Goal: Transaction & Acquisition: Book appointment/travel/reservation

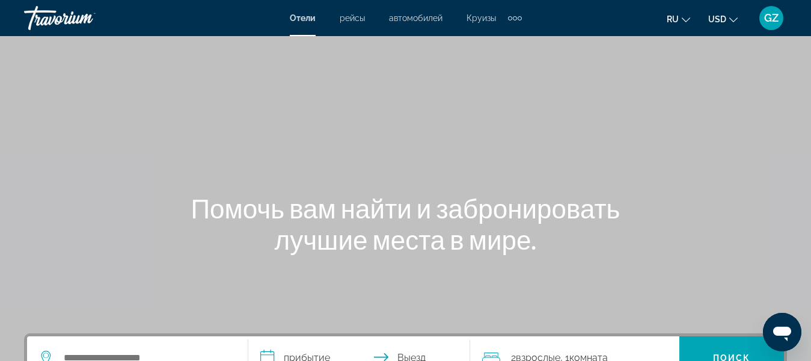
click at [325, 209] on h1 "Помочь вам найти и забронировать лучшие места в мире." at bounding box center [405, 223] width 451 height 63
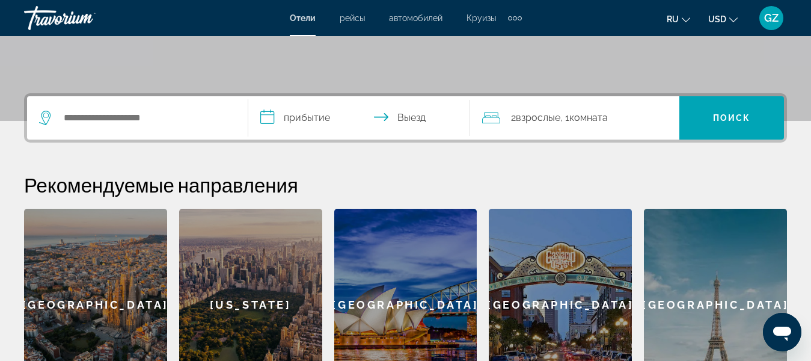
scroll to position [240, 0]
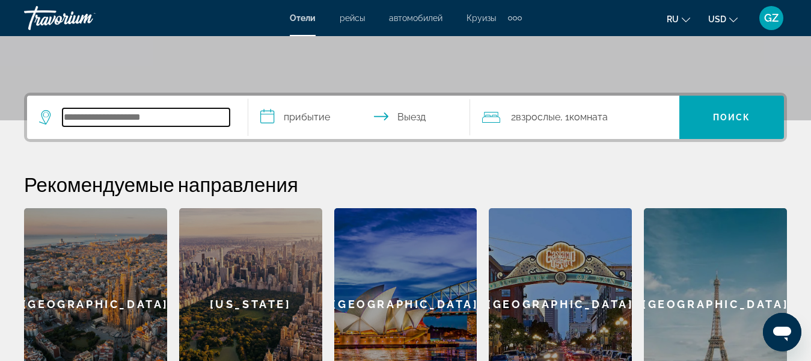
click at [84, 116] on input "Search widget" at bounding box center [146, 117] width 167 height 18
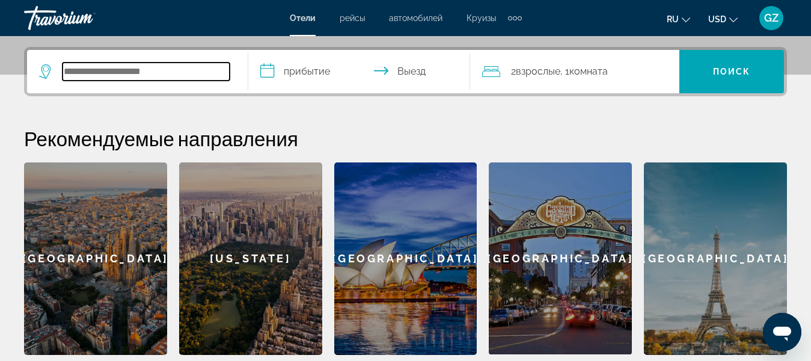
scroll to position [294, 0]
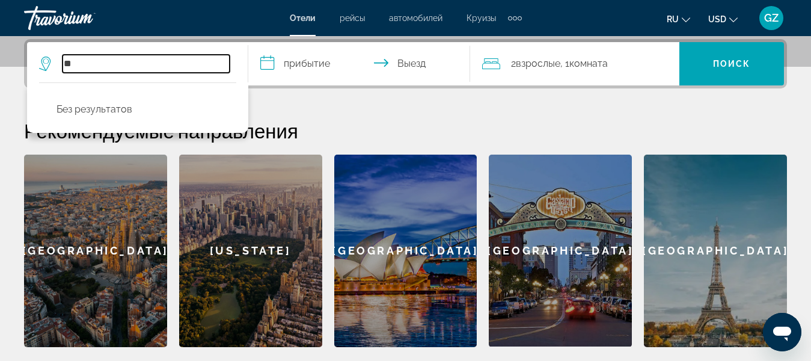
type input "*"
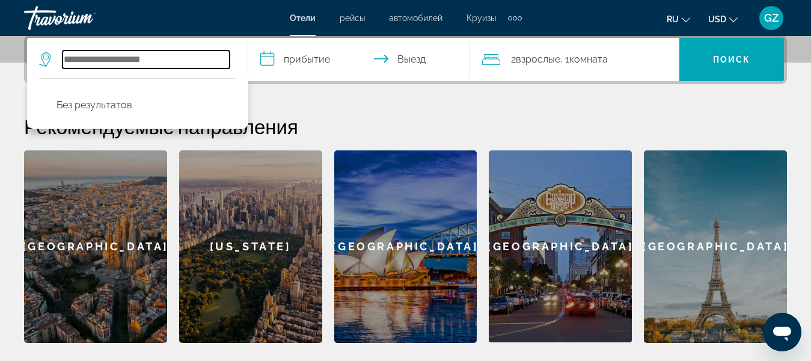
scroll to position [234, 0]
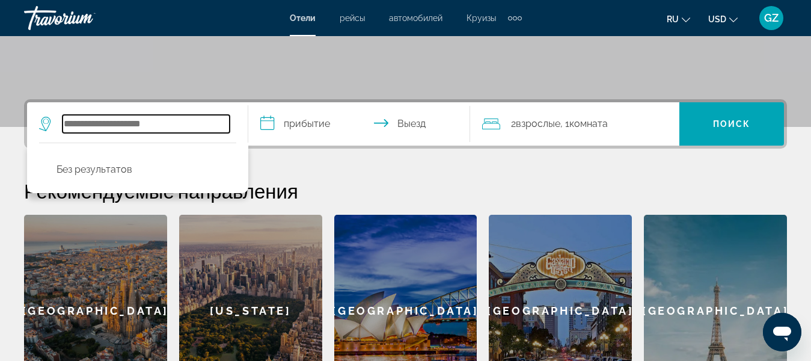
click at [106, 123] on input "Search widget" at bounding box center [146, 124] width 167 height 18
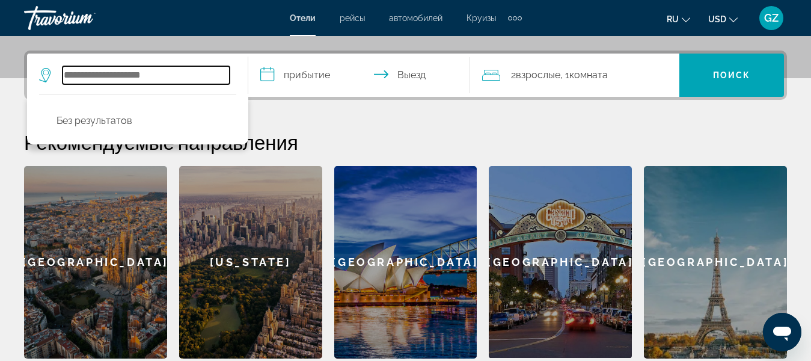
scroll to position [294, 0]
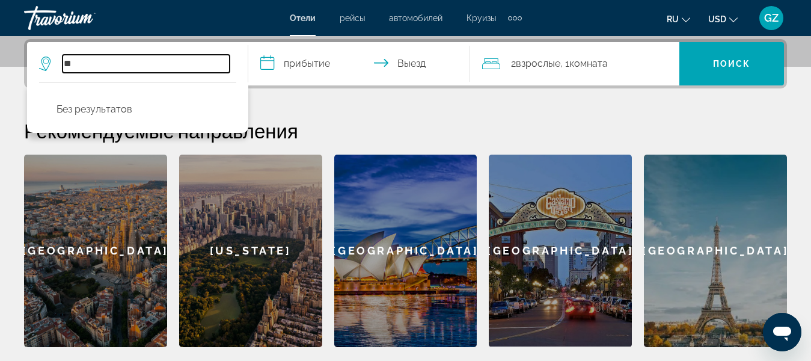
type input "*"
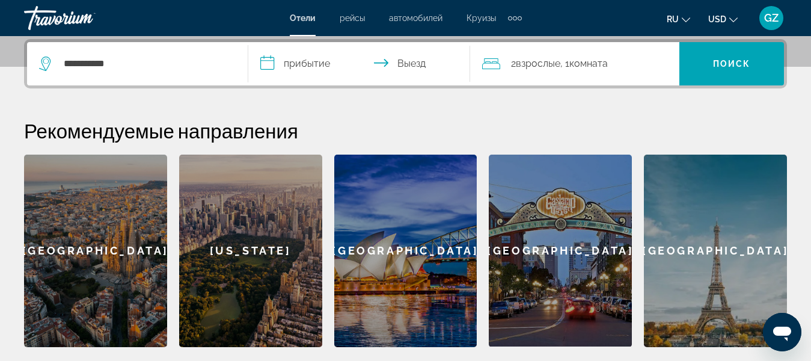
click at [46, 63] on icon "Search widget" at bounding box center [46, 64] width 14 height 14
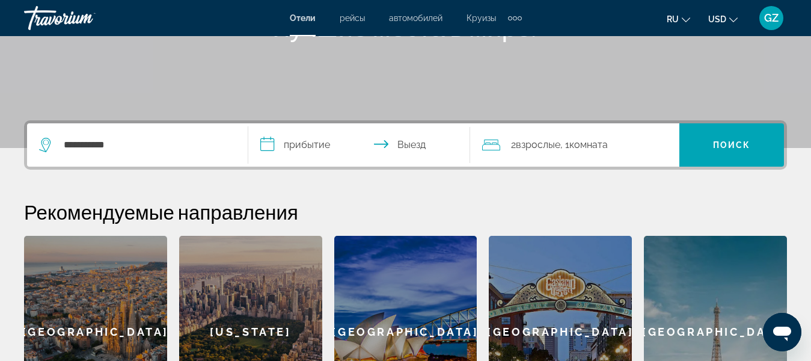
scroll to position [234, 0]
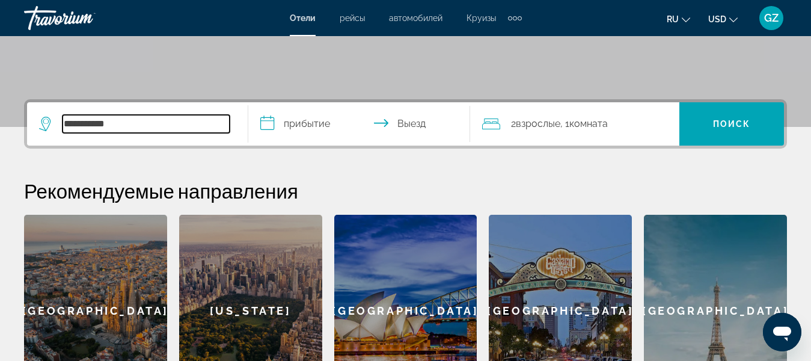
drag, startPoint x: 133, startPoint y: 127, endPoint x: 63, endPoint y: 127, distance: 70.3
click at [63, 127] on input "**********" at bounding box center [146, 124] width 167 height 18
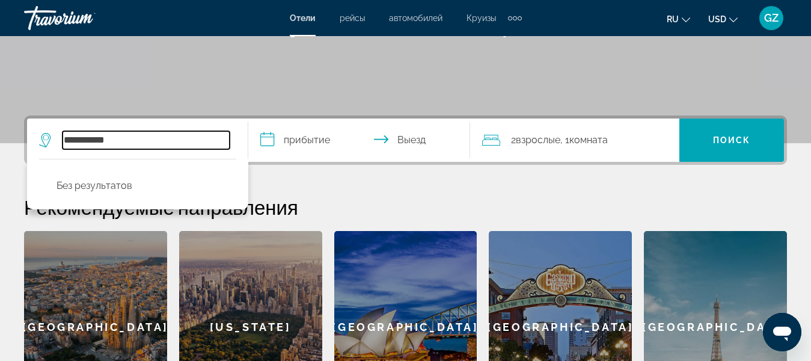
scroll to position [217, 0]
click at [123, 139] on input "**********" at bounding box center [146, 141] width 167 height 18
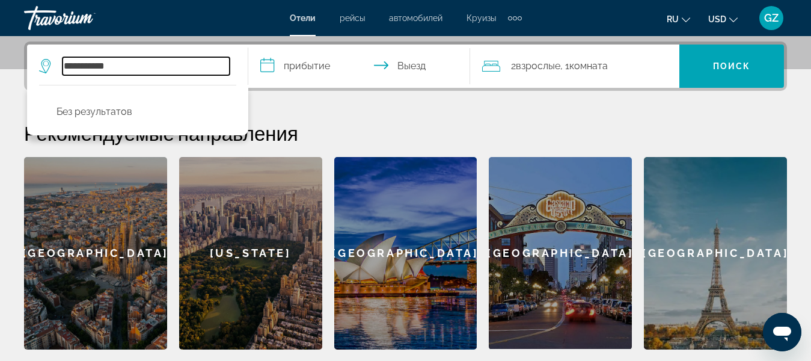
scroll to position [294, 0]
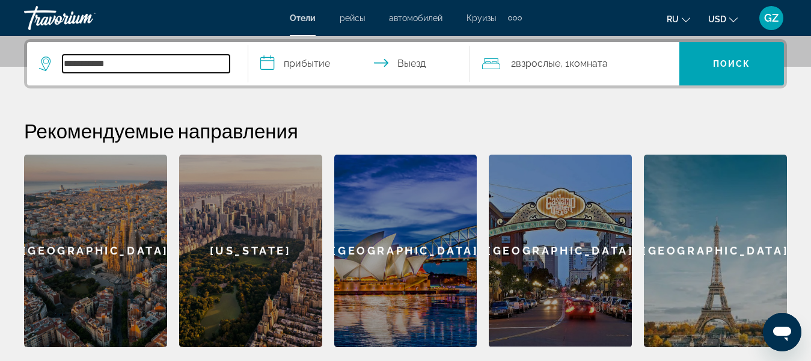
drag, startPoint x: 120, startPoint y: 66, endPoint x: 26, endPoint y: 70, distance: 93.9
click at [26, 70] on div "**********" at bounding box center [405, 63] width 763 height 49
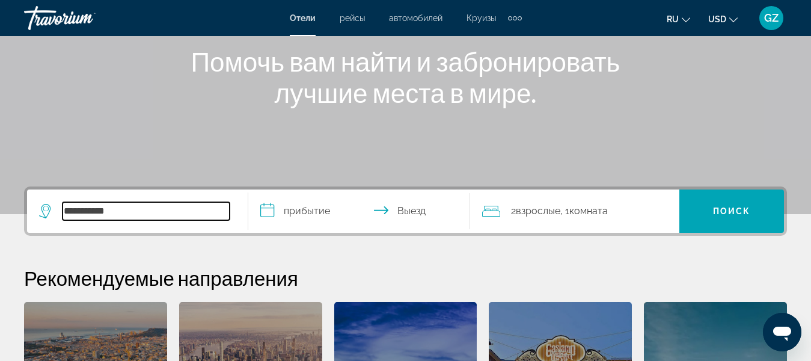
scroll to position [114, 0]
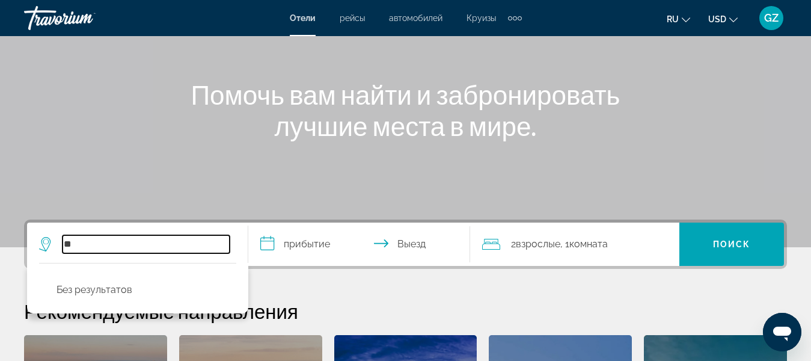
type input "*"
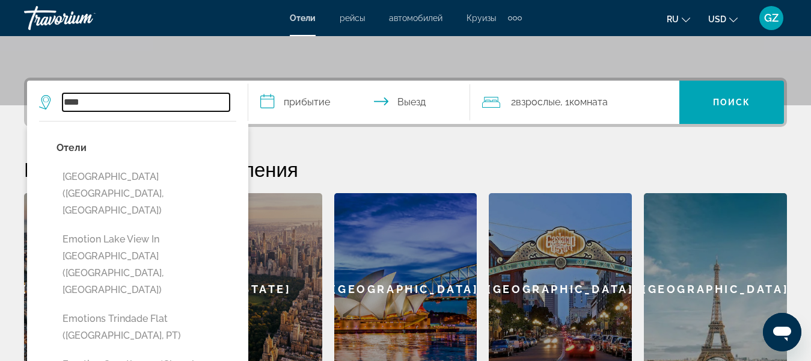
scroll to position [294, 0]
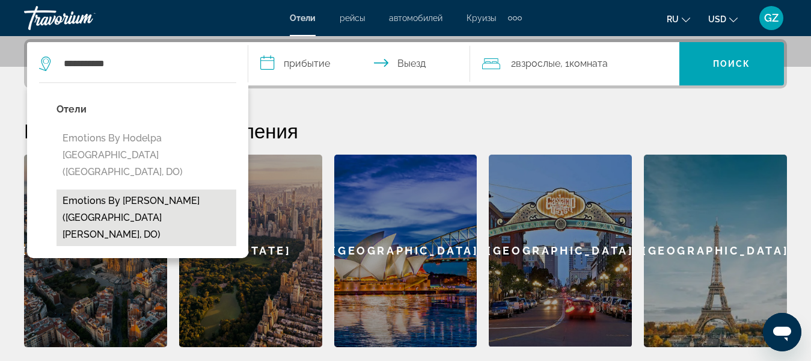
click at [126, 190] on button "Emotions by [PERSON_NAME] ([GEOGRAPHIC_DATA][PERSON_NAME], DO)" at bounding box center [147, 217] width 180 height 57
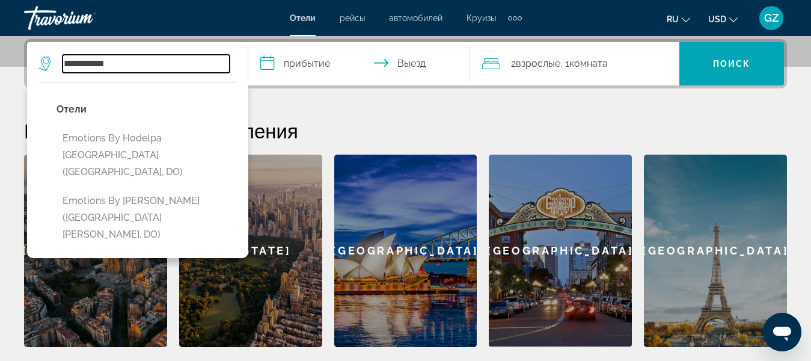
type input "**********"
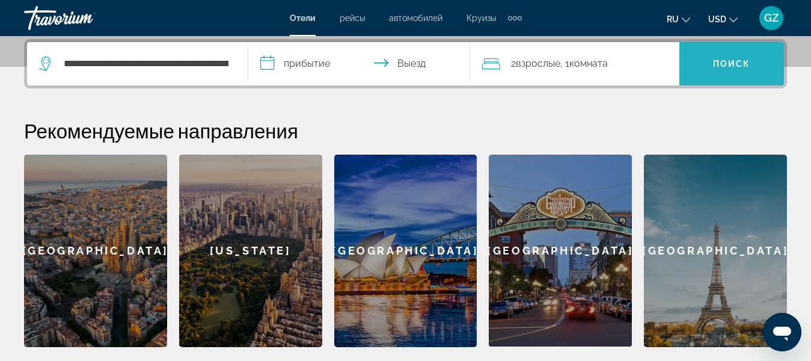
click at [720, 66] on span "Поиск" at bounding box center [732, 64] width 38 height 10
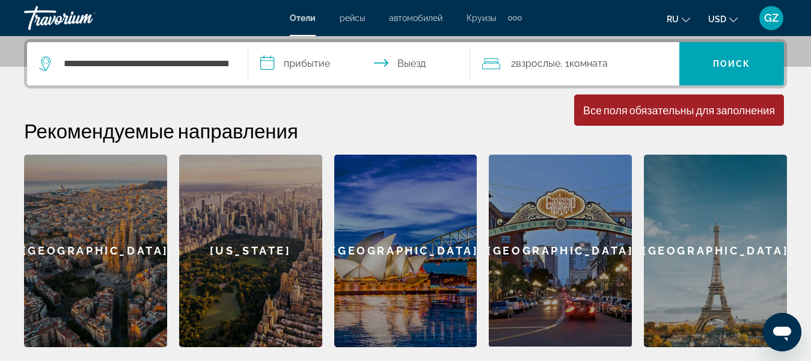
click at [272, 65] on input "**********" at bounding box center [361, 65] width 226 height 47
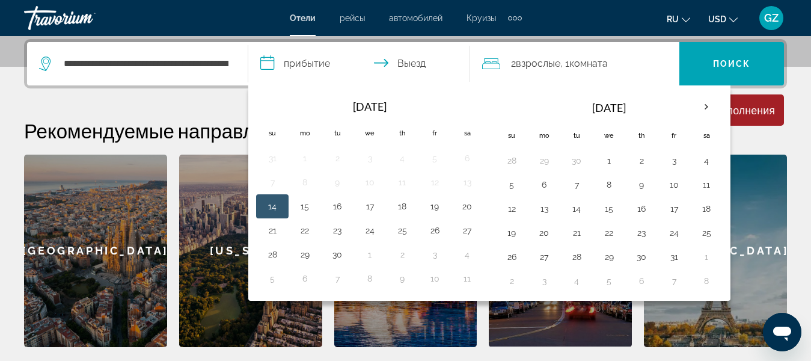
click at [290, 61] on input "**********" at bounding box center [361, 65] width 226 height 47
click at [710, 104] on th "Next month" at bounding box center [706, 107] width 32 height 26
click at [709, 104] on th "Next month" at bounding box center [706, 107] width 32 height 26
click at [275, 108] on th "Previous month" at bounding box center [272, 107] width 32 height 26
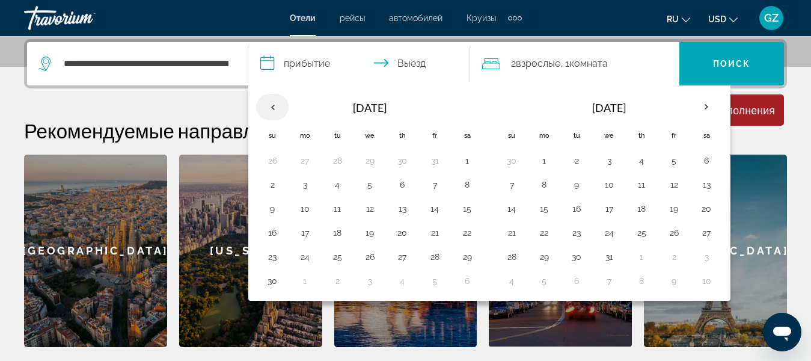
click at [274, 107] on th "Previous month" at bounding box center [272, 107] width 32 height 26
click at [274, 108] on th "Previous month" at bounding box center [272, 107] width 32 height 26
click at [307, 204] on button "15" at bounding box center [304, 206] width 19 height 17
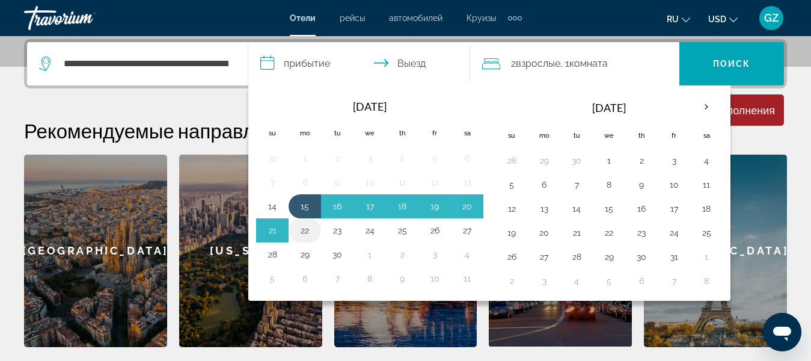
click at [307, 230] on button "22" at bounding box center [304, 230] width 19 height 17
type input "**********"
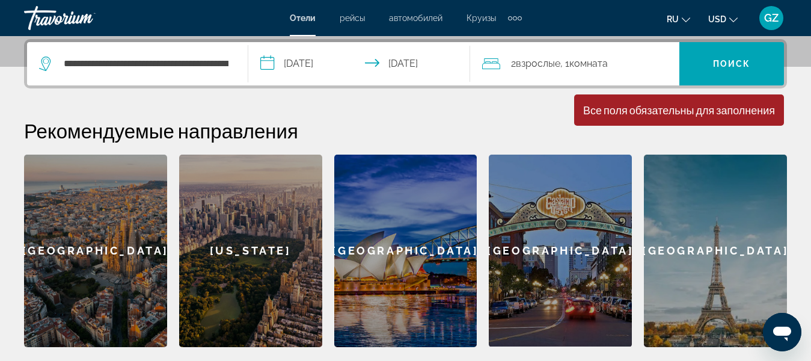
click at [580, 56] on span ", 1 Комната номера" at bounding box center [583, 63] width 47 height 17
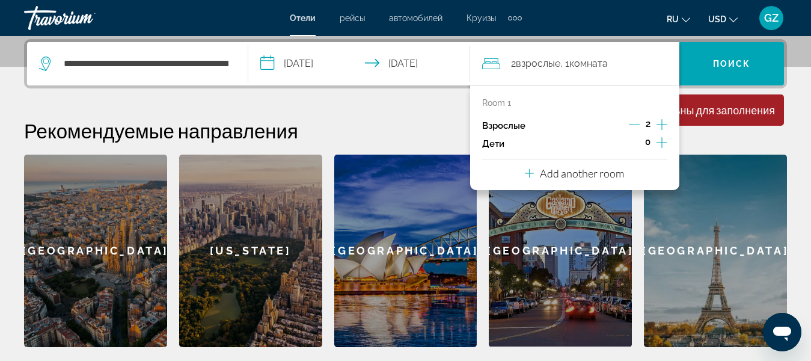
click at [663, 141] on icon "Increment children" at bounding box center [662, 142] width 11 height 14
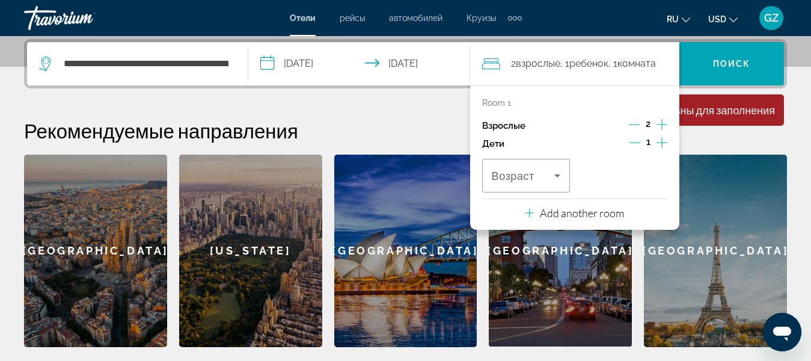
click at [663, 141] on icon "Increment children" at bounding box center [662, 142] width 11 height 14
click at [699, 145] on div "Рекомендуемые направления [GEOGRAPHIC_DATA] [GEOGRAPHIC_DATA] [GEOGRAPHIC_DATA]…" at bounding box center [405, 232] width 763 height 228
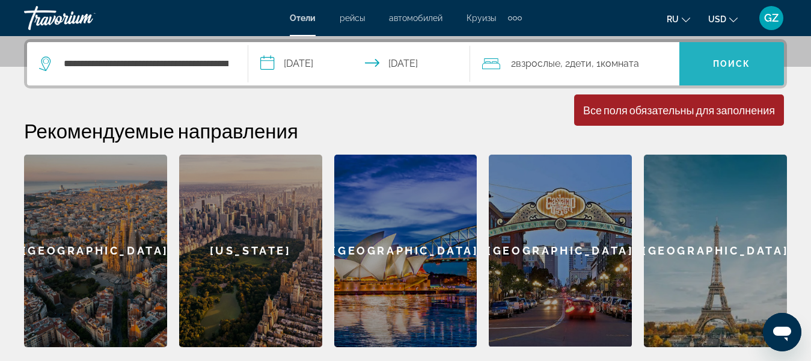
click at [709, 69] on span "Search widget" at bounding box center [731, 63] width 105 height 29
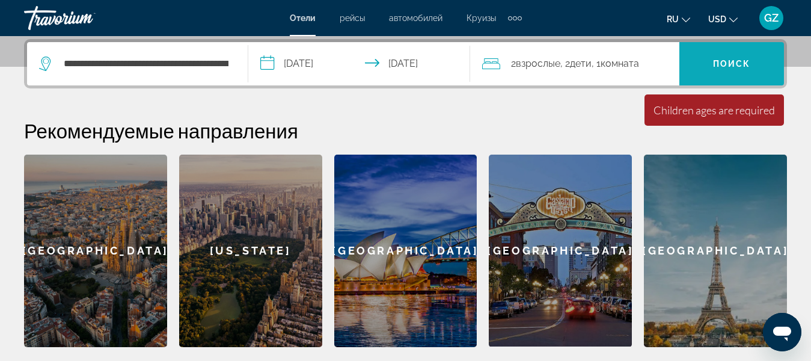
scroll to position [234, 0]
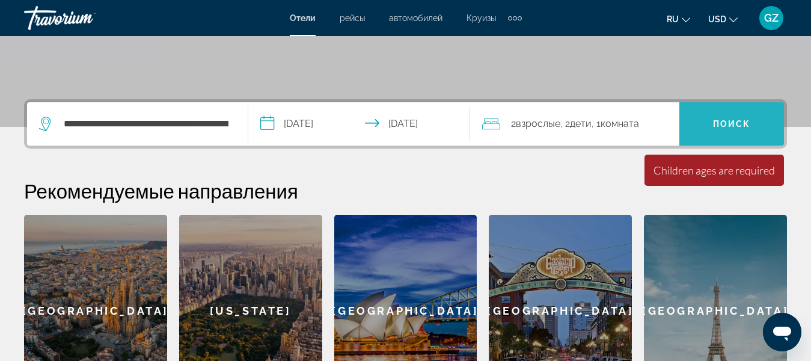
click at [721, 118] on span "Search widget" at bounding box center [731, 123] width 105 height 29
click at [728, 120] on span "Поиск" at bounding box center [732, 124] width 38 height 10
click at [727, 117] on span "Search widget" at bounding box center [731, 123] width 105 height 29
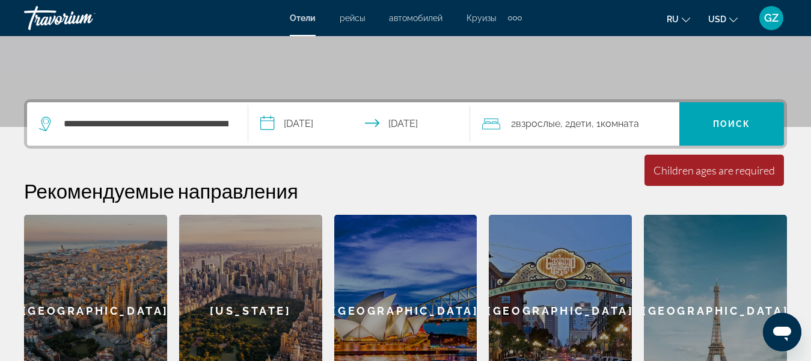
click at [620, 123] on span "Комната" at bounding box center [620, 123] width 38 height 11
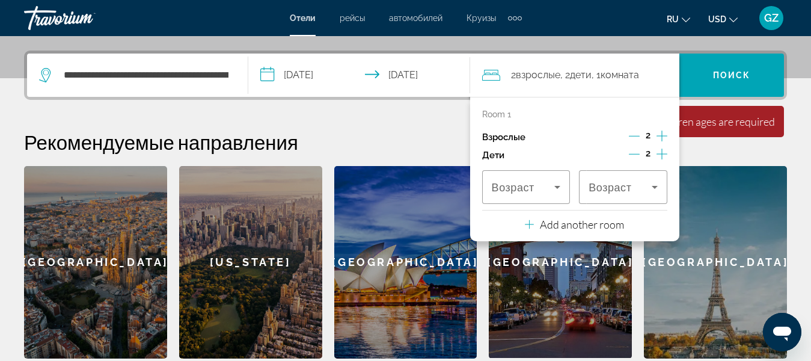
scroll to position [294, 0]
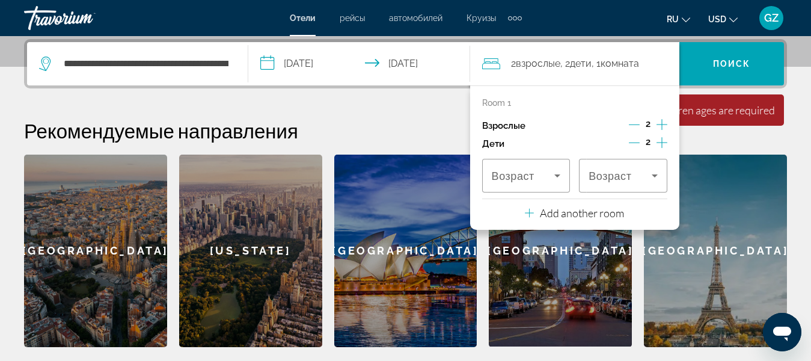
click at [635, 141] on icon "Decrement children" at bounding box center [634, 142] width 11 height 11
click at [697, 138] on h2 "Рекомендуемые направления" at bounding box center [405, 130] width 763 height 24
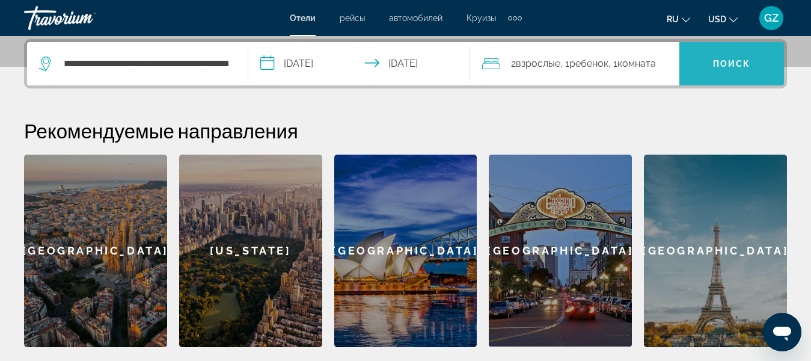
click at [716, 69] on span "Search widget" at bounding box center [731, 63] width 105 height 29
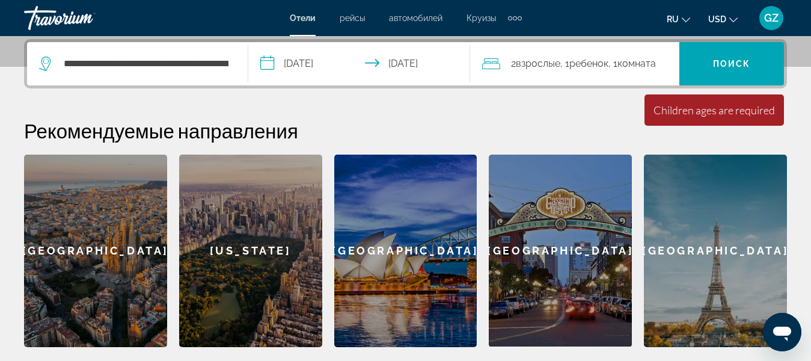
click at [638, 65] on span "Комната" at bounding box center [636, 63] width 38 height 11
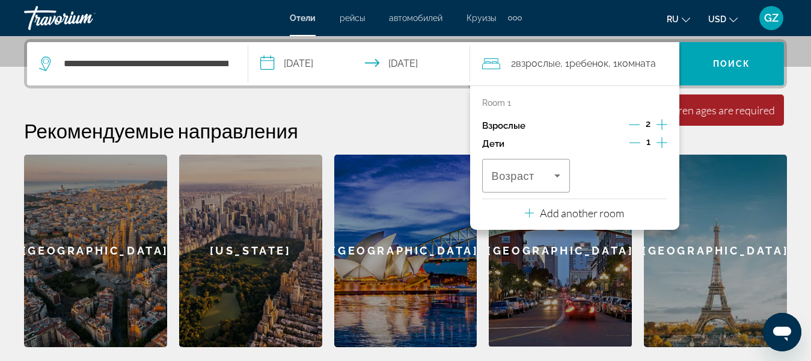
click at [635, 140] on icon "Decrement children" at bounding box center [634, 142] width 11 height 11
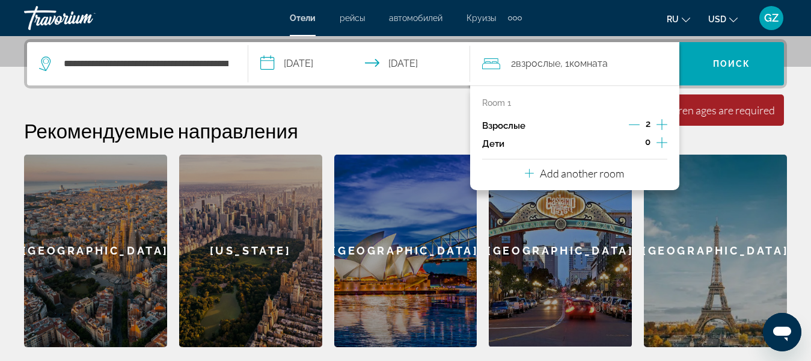
click at [693, 93] on div "**********" at bounding box center [405, 193] width 811 height 308
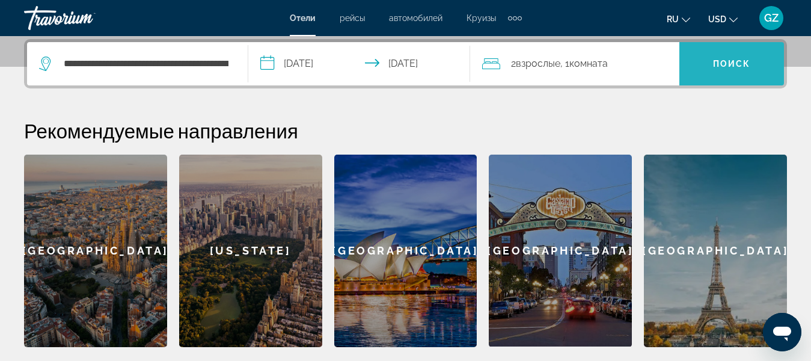
click at [710, 69] on span "Search widget" at bounding box center [731, 63] width 105 height 29
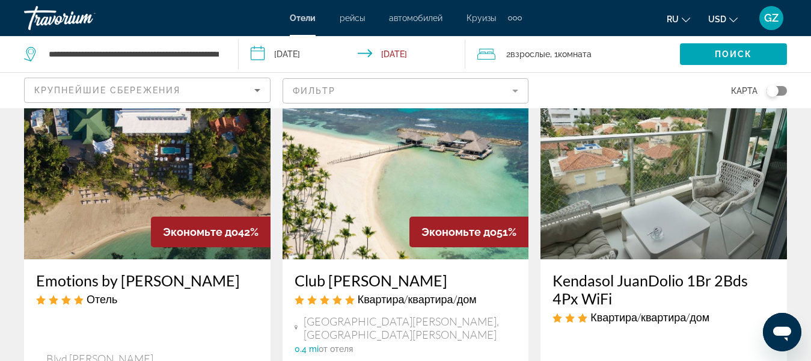
scroll to position [60, 0]
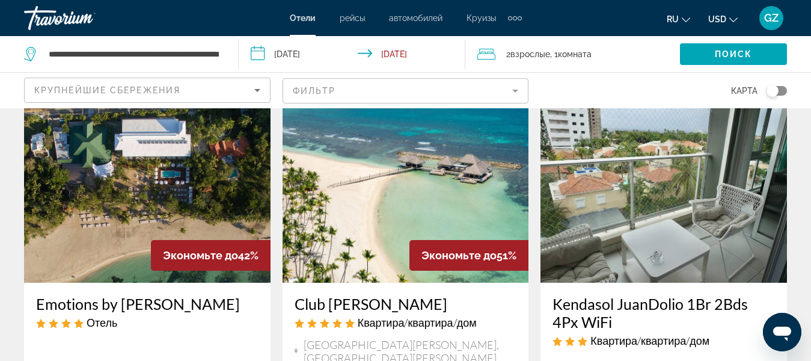
click at [125, 204] on img "Main content" at bounding box center [147, 186] width 247 height 192
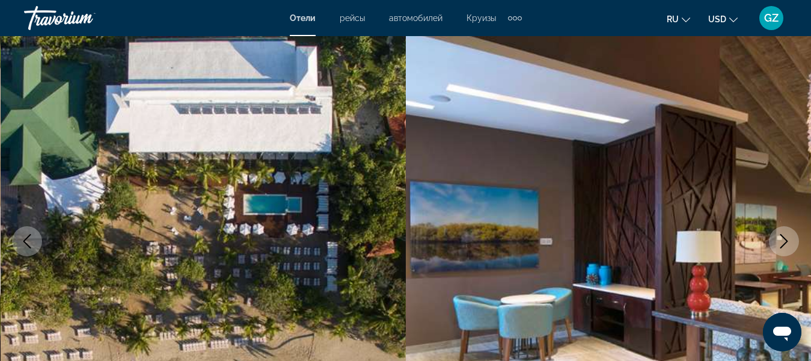
scroll to position [180, 0]
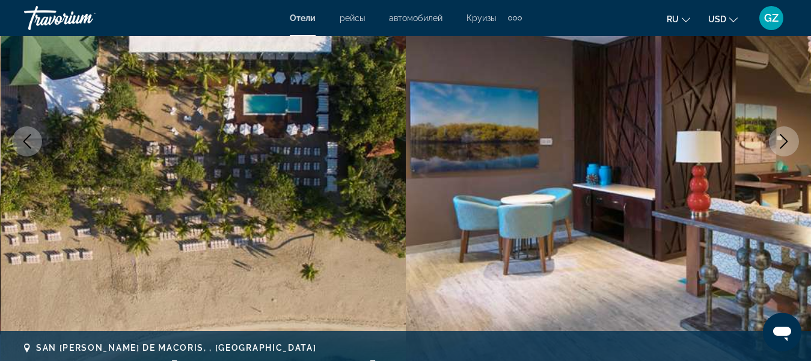
click at [786, 138] on icon "Next image" at bounding box center [784, 141] width 14 height 14
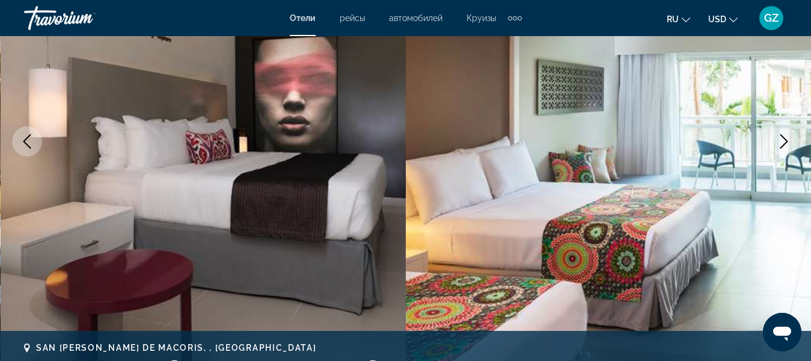
click at [29, 138] on icon "Previous image" at bounding box center [27, 141] width 14 height 14
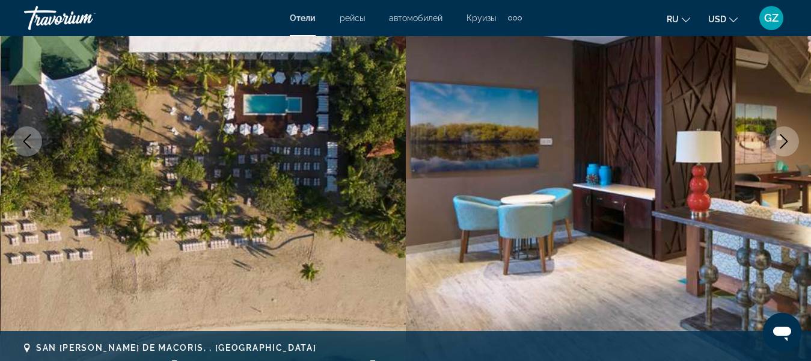
click at [785, 133] on button "Next image" at bounding box center [784, 141] width 30 height 30
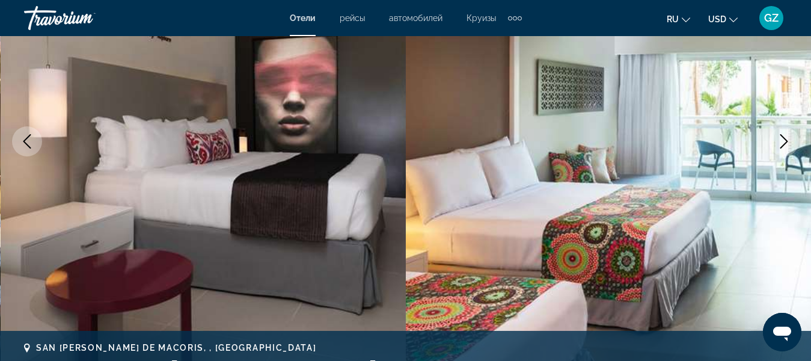
click at [783, 133] on button "Next image" at bounding box center [784, 141] width 30 height 30
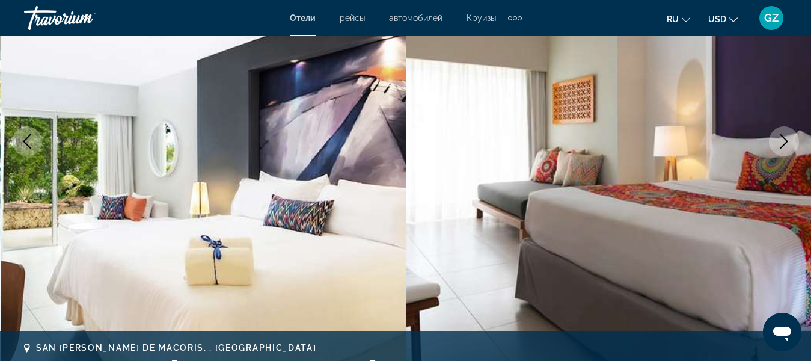
click at [783, 133] on button "Next image" at bounding box center [784, 141] width 30 height 30
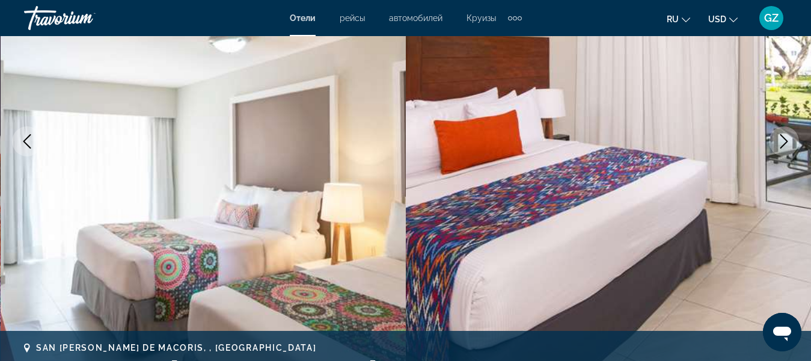
click at [783, 133] on button "Next image" at bounding box center [784, 141] width 30 height 30
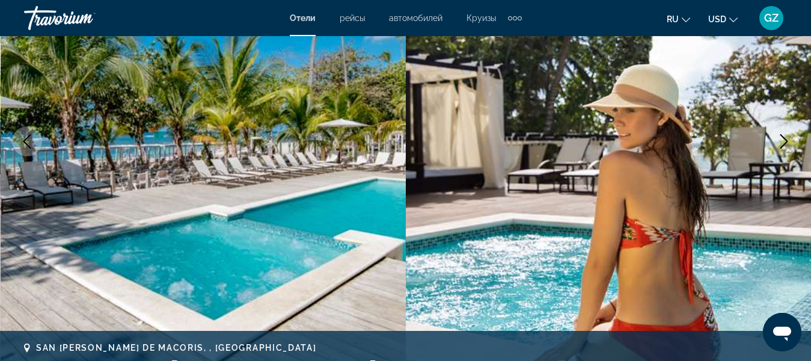
click at [782, 133] on button "Next image" at bounding box center [784, 141] width 30 height 30
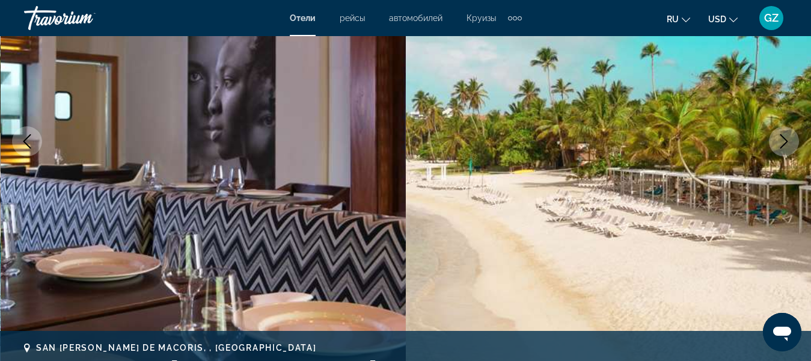
click at [782, 133] on button "Next image" at bounding box center [784, 141] width 30 height 30
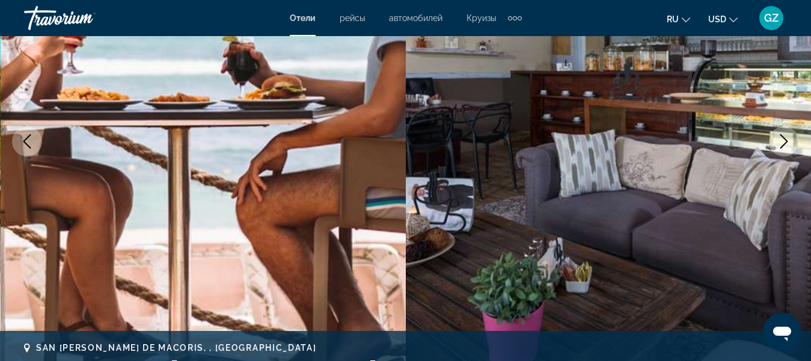
click at [782, 133] on button "Next image" at bounding box center [784, 141] width 30 height 30
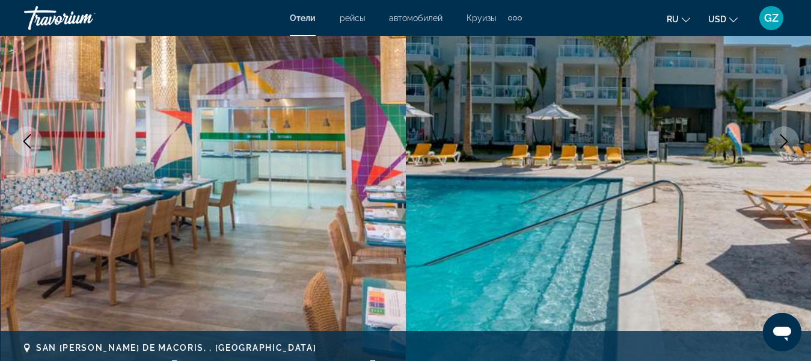
click at [782, 142] on icon "Next image" at bounding box center [784, 141] width 14 height 14
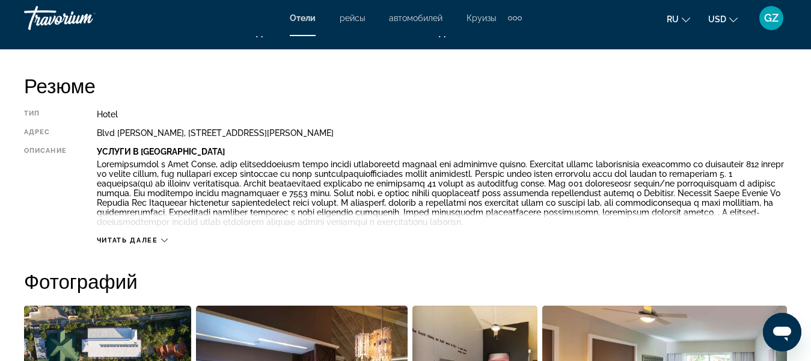
scroll to position [601, 0]
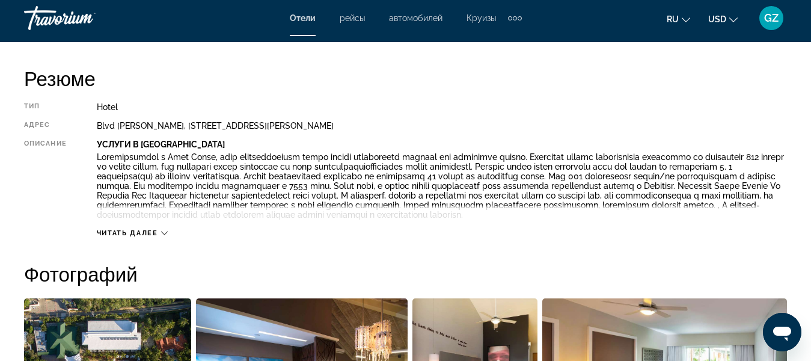
click at [143, 237] on span "Читать далее" at bounding box center [127, 233] width 61 height 8
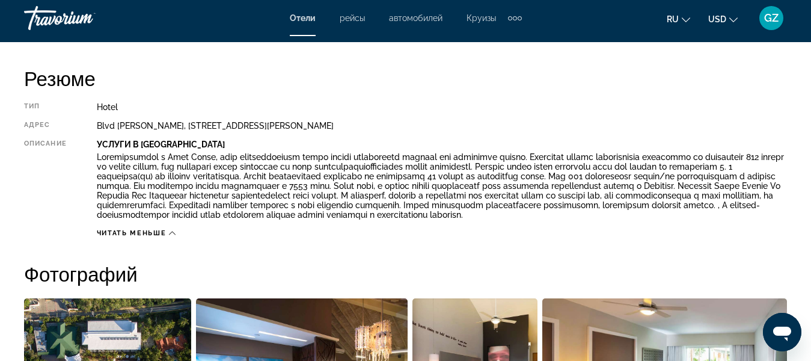
click at [161, 237] on span "Читать меньше" at bounding box center [131, 233] width 69 height 8
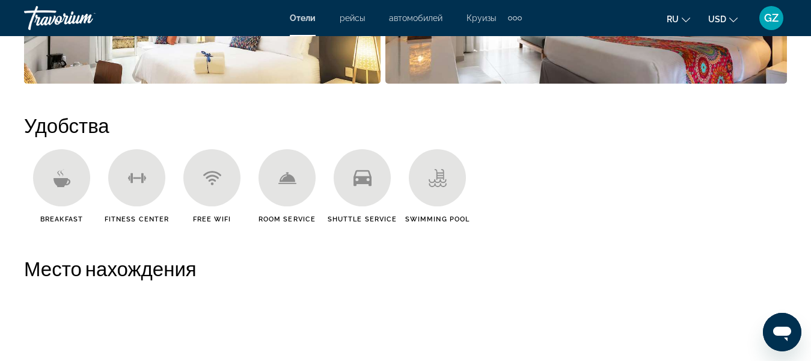
scroll to position [1142, 0]
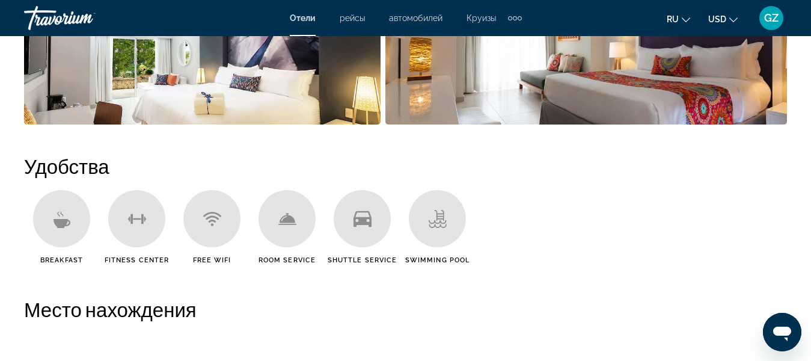
scroll to position [1082, 0]
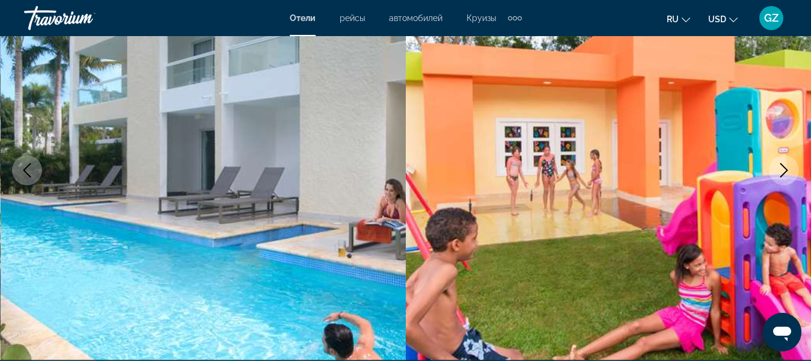
scroll to position [0, 0]
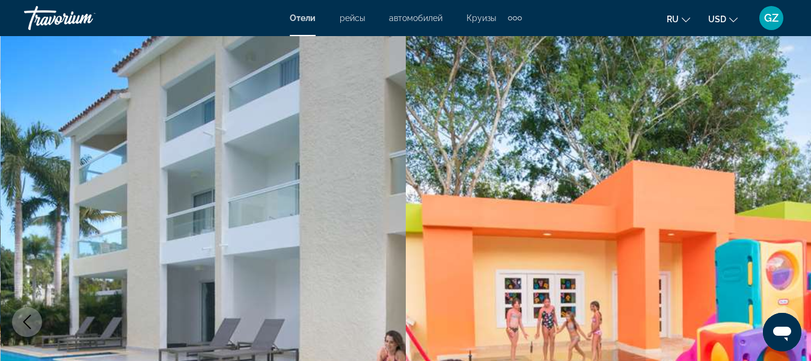
click at [304, 17] on span "Отели" at bounding box center [303, 18] width 26 height 10
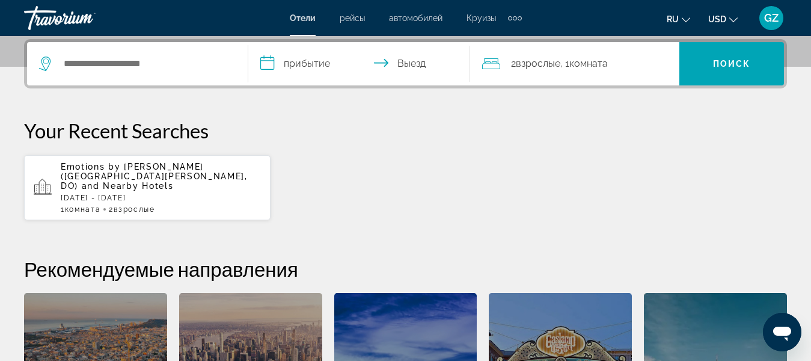
scroll to position [301, 0]
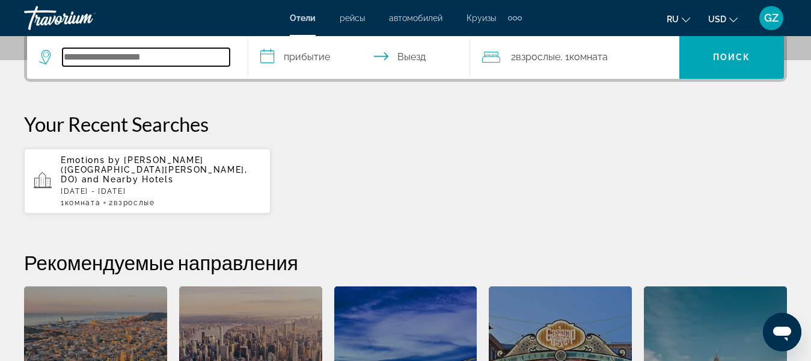
click at [72, 57] on input "Search widget" at bounding box center [146, 57] width 167 height 18
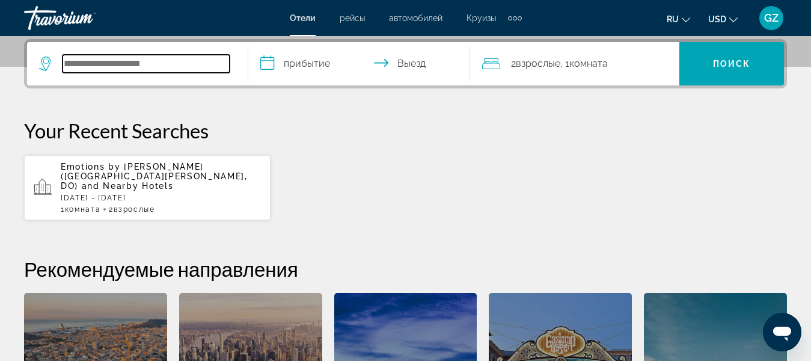
click at [79, 63] on input "Search widget" at bounding box center [146, 64] width 167 height 18
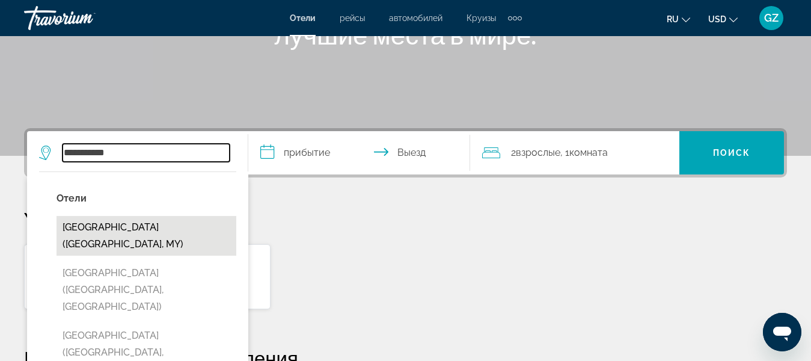
scroll to position [174, 0]
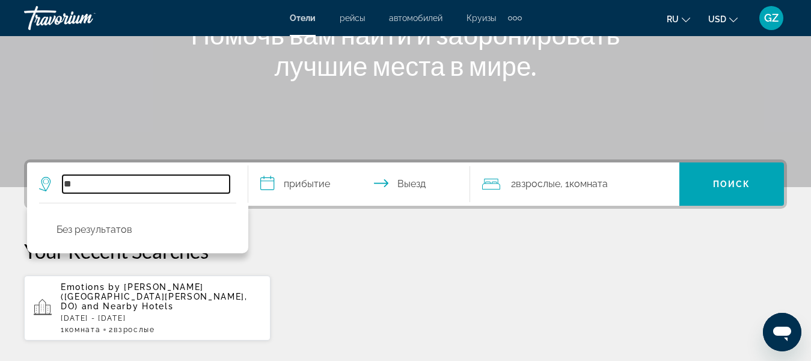
type input "*"
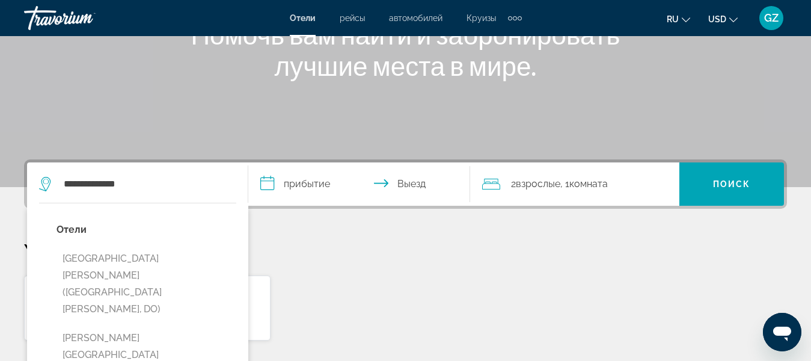
click at [131, 265] on button "[GEOGRAPHIC_DATA][PERSON_NAME] ([GEOGRAPHIC_DATA][PERSON_NAME], DO)" at bounding box center [147, 283] width 180 height 73
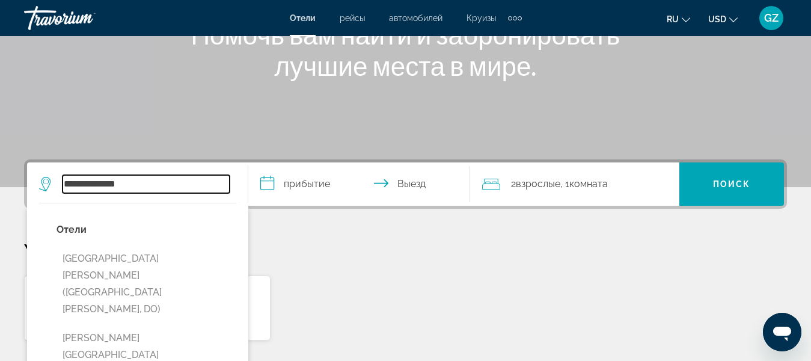
type input "**********"
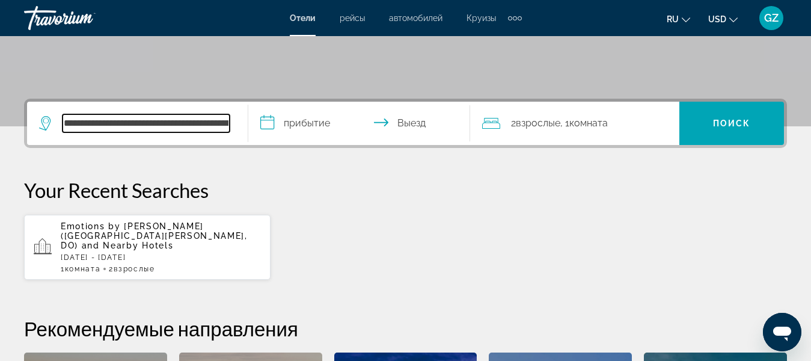
scroll to position [234, 0]
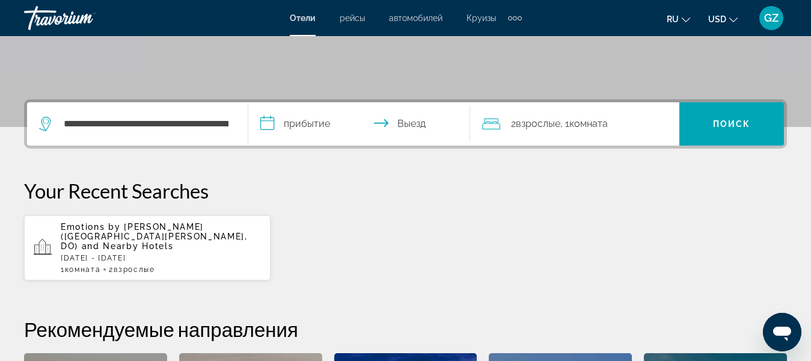
click at [292, 121] on input "**********" at bounding box center [361, 125] width 226 height 47
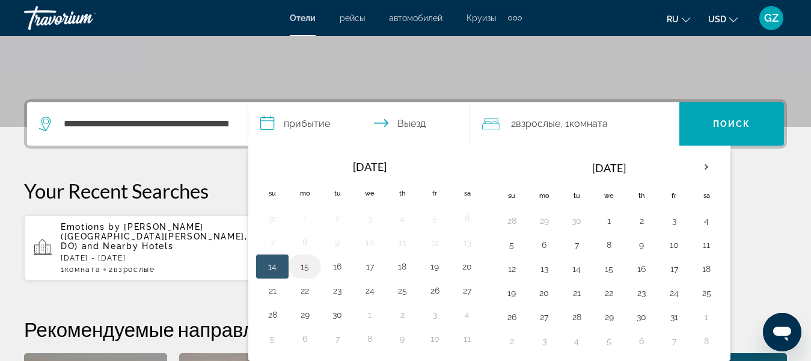
click at [305, 269] on button "15" at bounding box center [304, 266] width 19 height 17
click at [413, 121] on input "**********" at bounding box center [361, 125] width 226 height 47
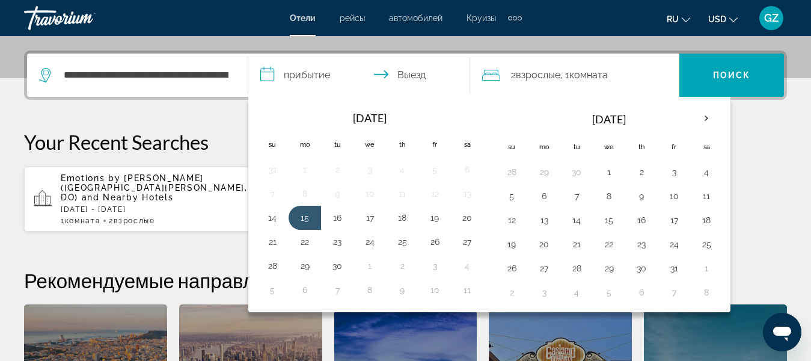
scroll to position [294, 0]
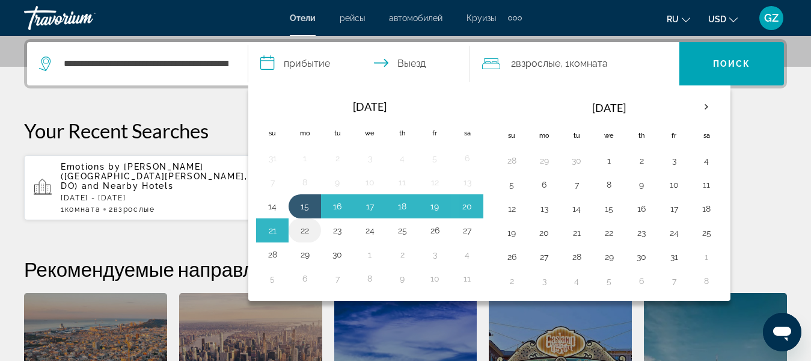
click at [304, 231] on button "22" at bounding box center [304, 230] width 19 height 17
type input "**********"
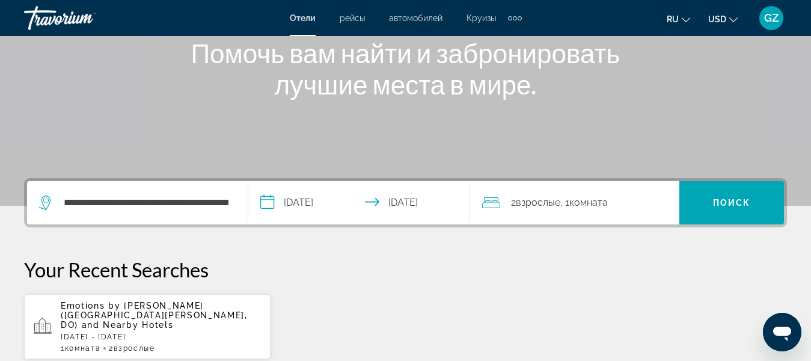
scroll to position [114, 0]
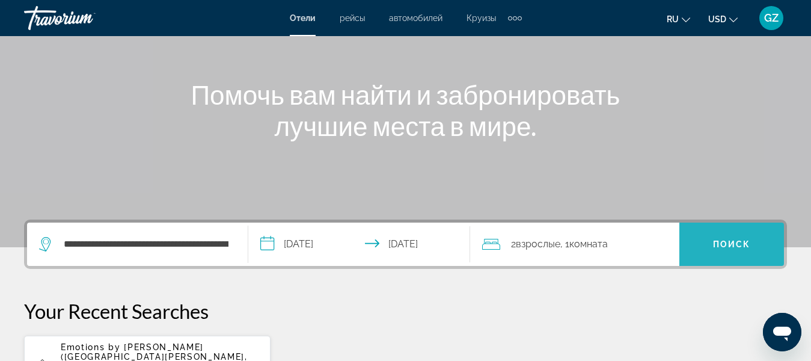
click at [736, 243] on span "Поиск" at bounding box center [732, 244] width 38 height 10
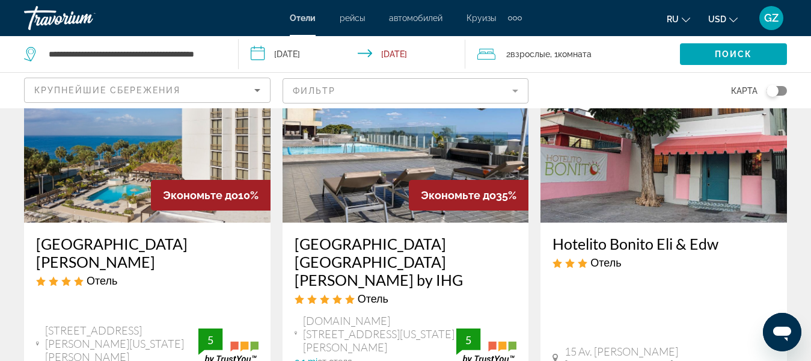
scroll to position [60, 0]
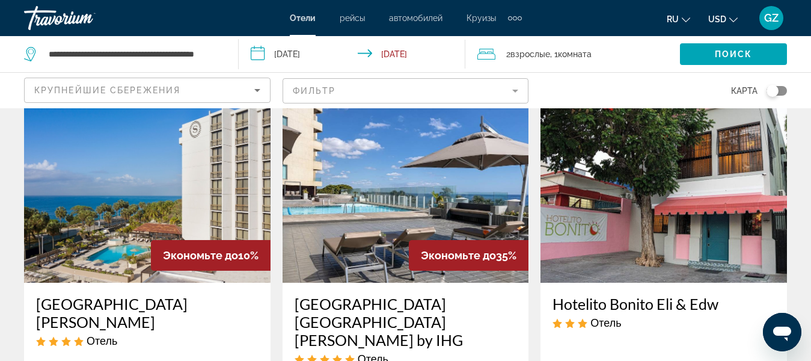
click at [176, 162] on img "Main content" at bounding box center [147, 186] width 247 height 192
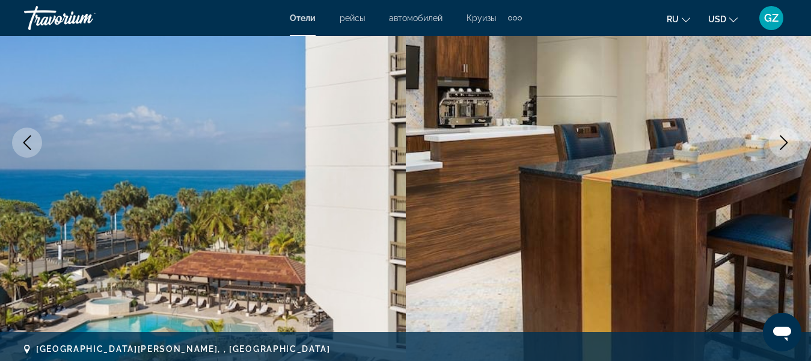
scroll to position [120, 0]
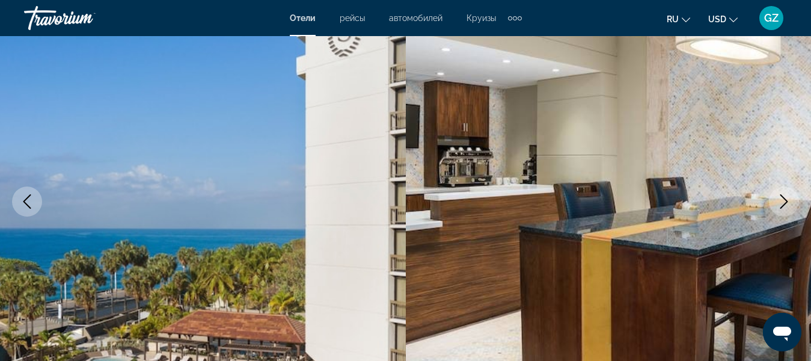
click at [786, 195] on icon "Next image" at bounding box center [784, 201] width 14 height 14
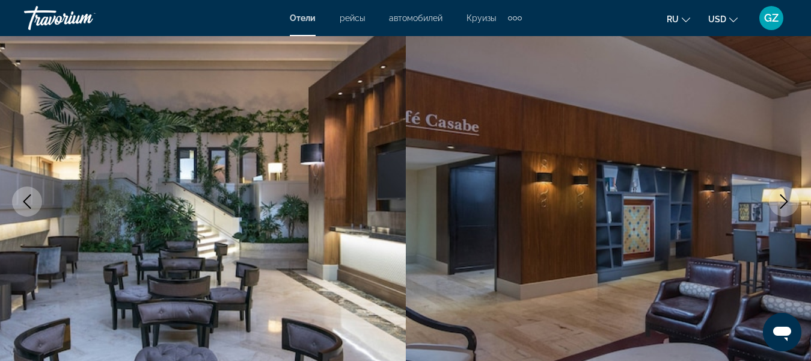
click at [786, 195] on icon "Next image" at bounding box center [784, 201] width 14 height 14
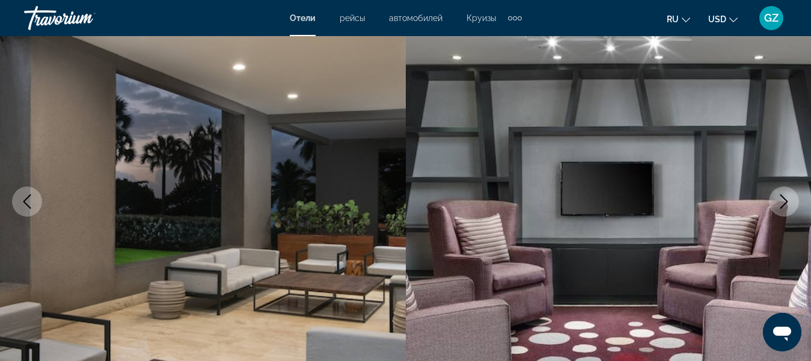
click at [786, 201] on icon "Next image" at bounding box center [784, 201] width 14 height 14
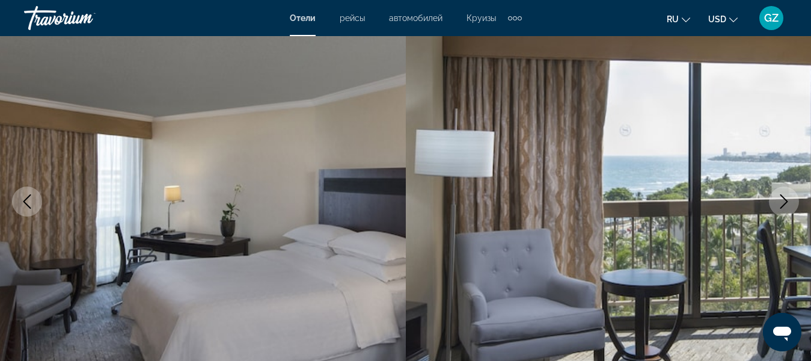
click at [788, 201] on icon "Next image" at bounding box center [784, 201] width 14 height 14
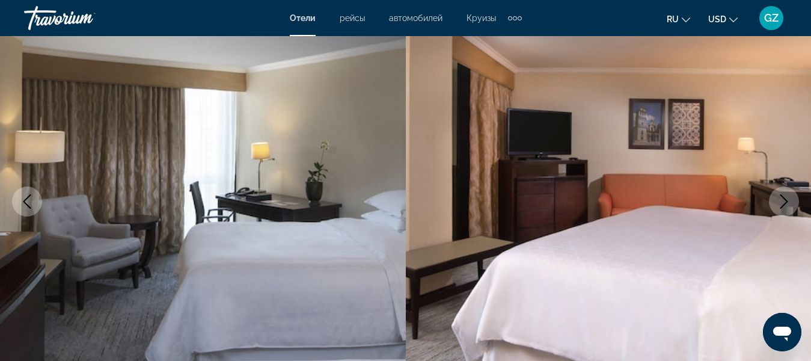
click at [788, 201] on icon "Next image" at bounding box center [784, 201] width 14 height 14
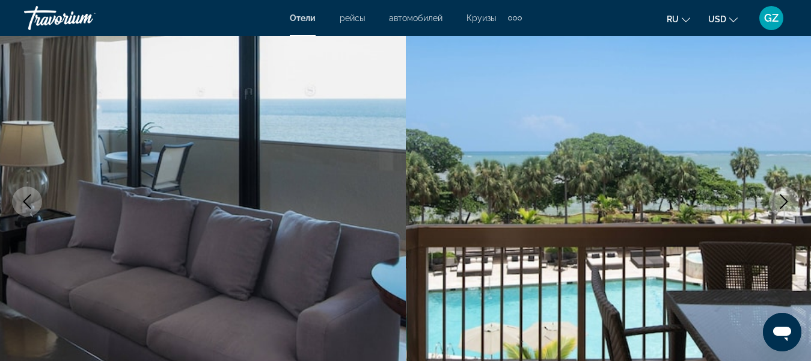
click at [789, 201] on icon "Next image" at bounding box center [784, 201] width 14 height 14
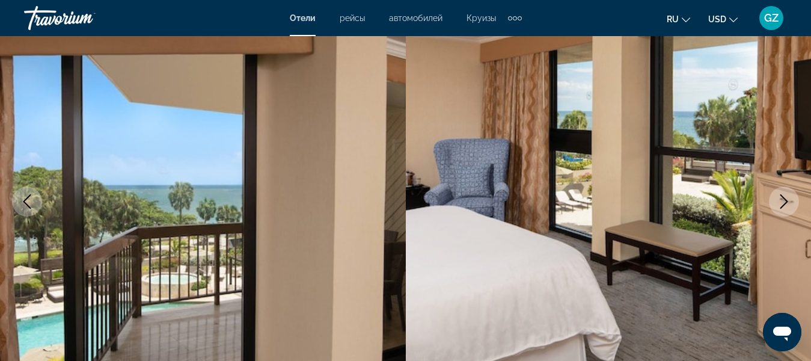
click at [790, 198] on icon "Next image" at bounding box center [784, 201] width 14 height 14
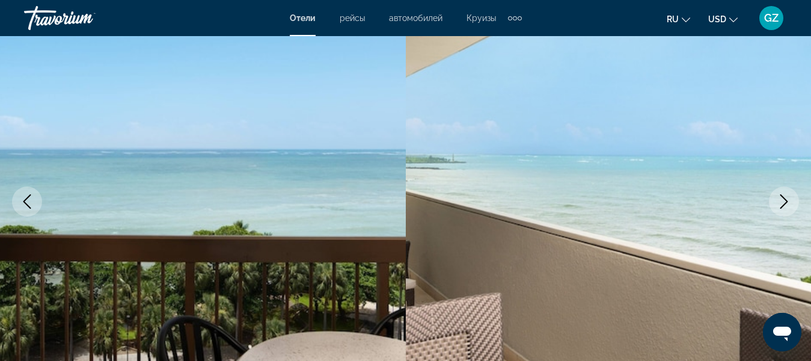
click at [789, 198] on icon "Next image" at bounding box center [784, 201] width 14 height 14
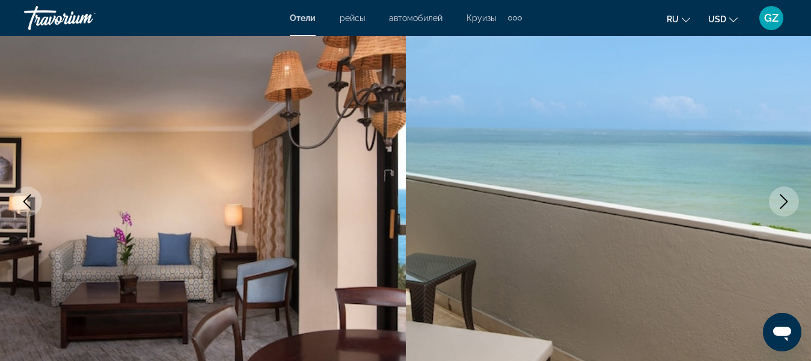
click at [789, 198] on icon "Next image" at bounding box center [784, 201] width 14 height 14
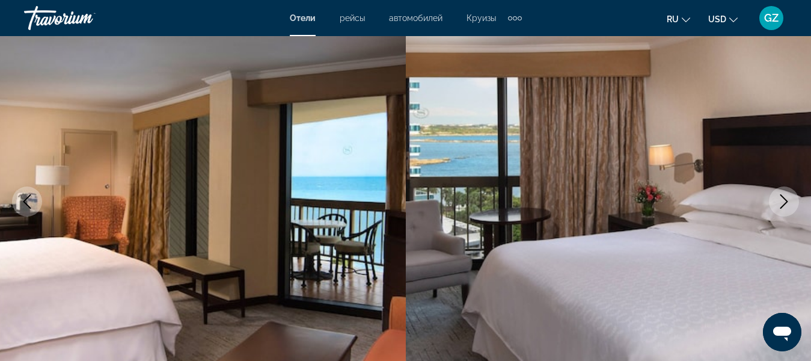
click at [789, 198] on icon "Next image" at bounding box center [784, 201] width 14 height 14
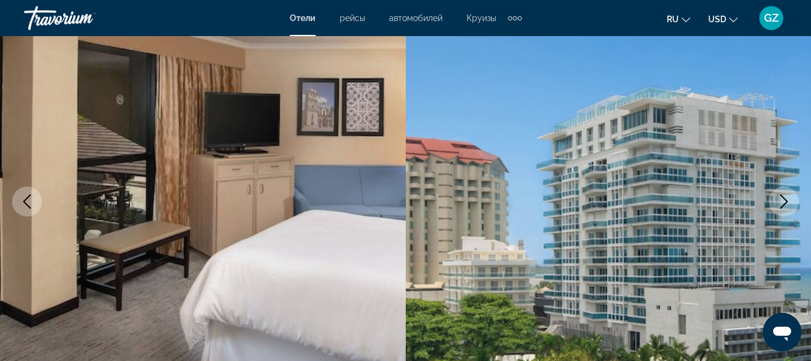
click at [789, 197] on icon "Next image" at bounding box center [784, 201] width 14 height 14
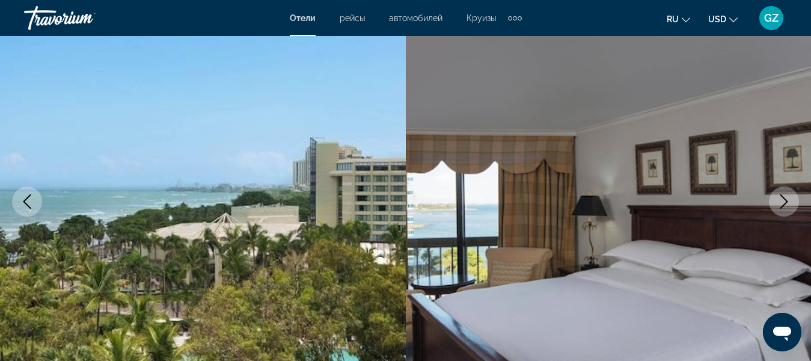
click at [789, 197] on icon "Next image" at bounding box center [784, 201] width 14 height 14
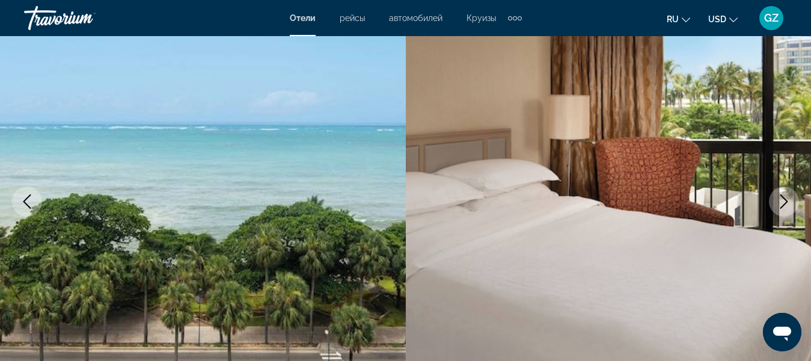
click at [789, 196] on icon "Next image" at bounding box center [784, 201] width 14 height 14
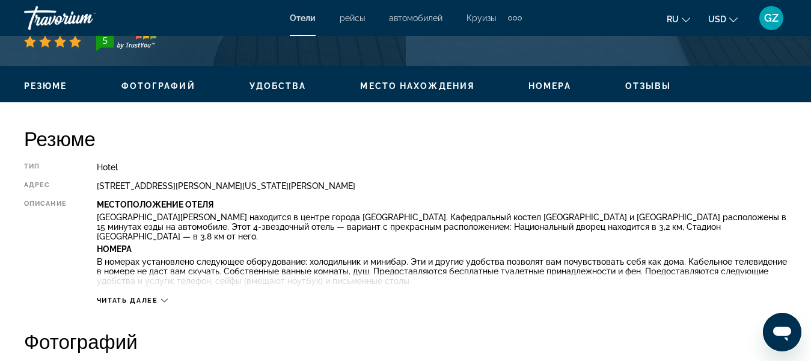
scroll to position [601, 0]
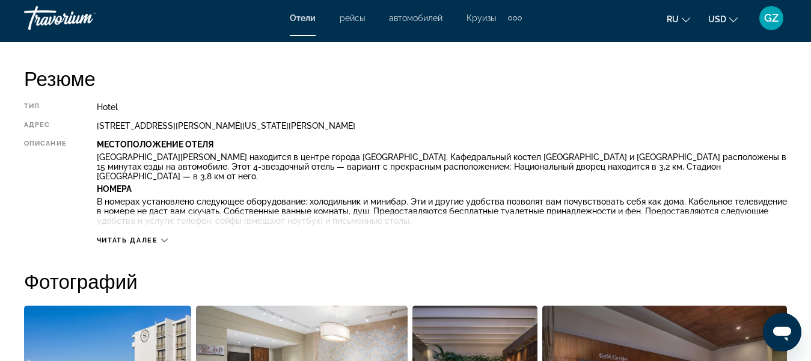
click at [126, 238] on span "Читать далее" at bounding box center [127, 240] width 61 height 8
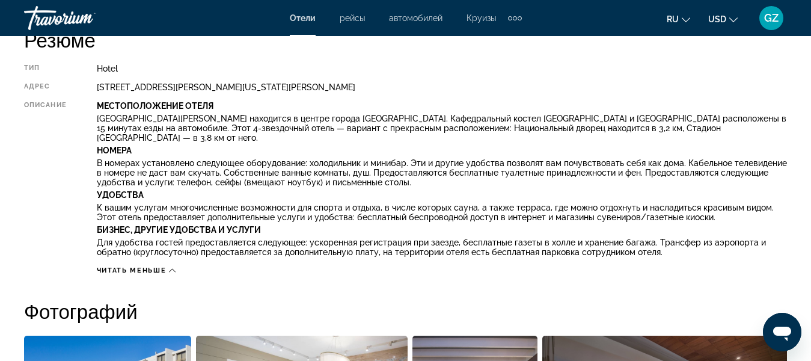
scroll to position [661, 0]
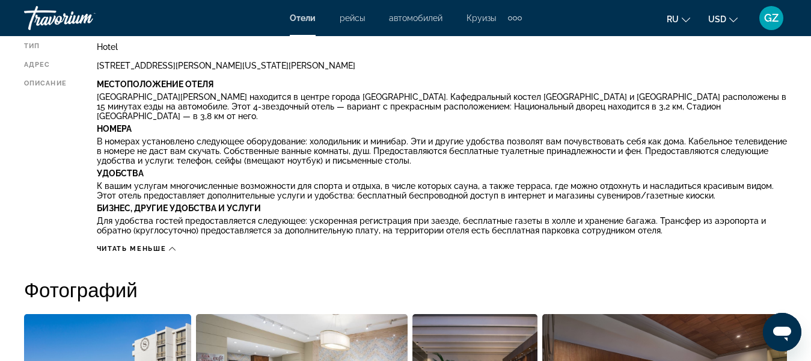
click at [225, 168] on p "Удобства" at bounding box center [442, 173] width 690 height 10
click at [179, 148] on p "В номерах установлено следующее оборудование: холодильник и минибар. Эти и друг…" at bounding box center [442, 150] width 690 height 29
click at [170, 245] on icon "Main content" at bounding box center [172, 248] width 7 height 7
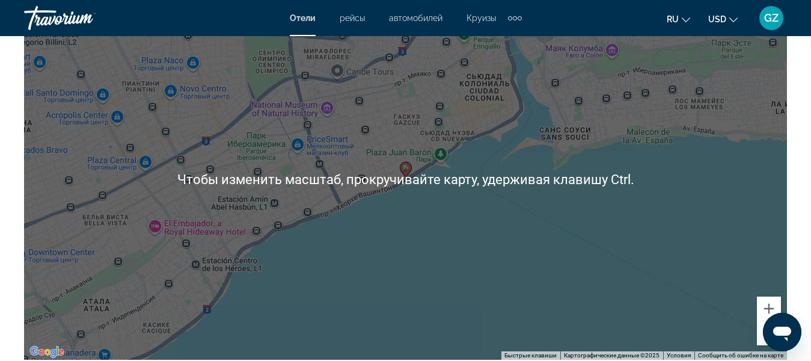
scroll to position [1442, 0]
